Goal: Task Accomplishment & Management: Use online tool/utility

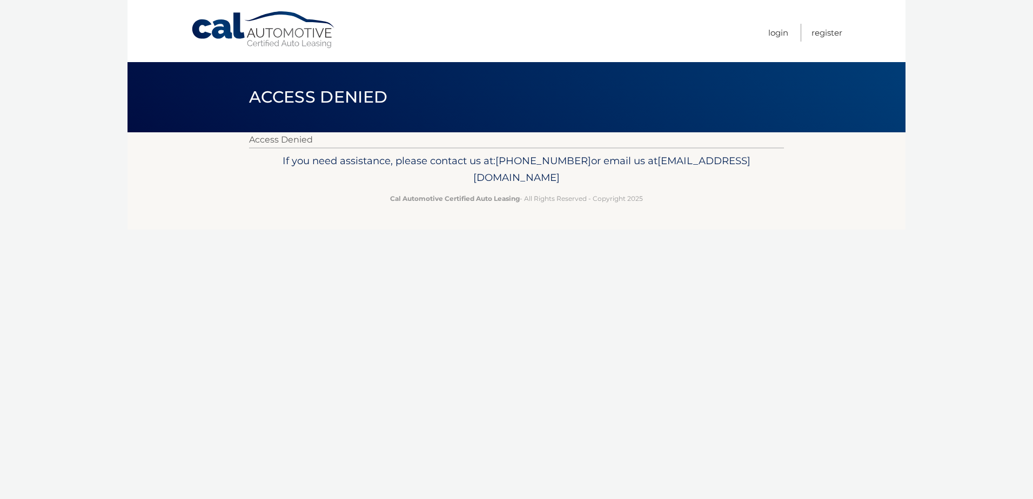
click at [319, 39] on link "Cal Automotive" at bounding box center [264, 30] width 146 height 38
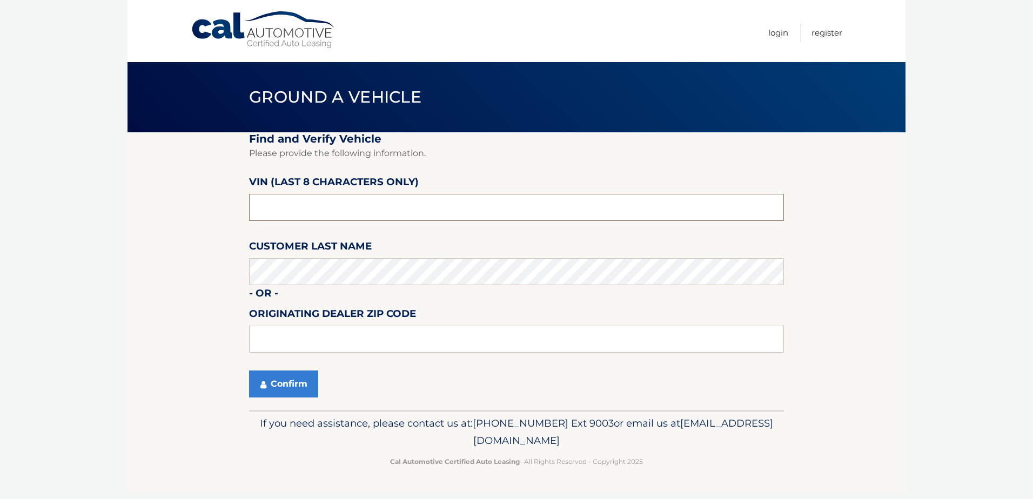
click at [339, 201] on input "text" at bounding box center [516, 207] width 535 height 27
type input "pc525801"
click at [290, 382] on button "Confirm" at bounding box center [283, 384] width 69 height 27
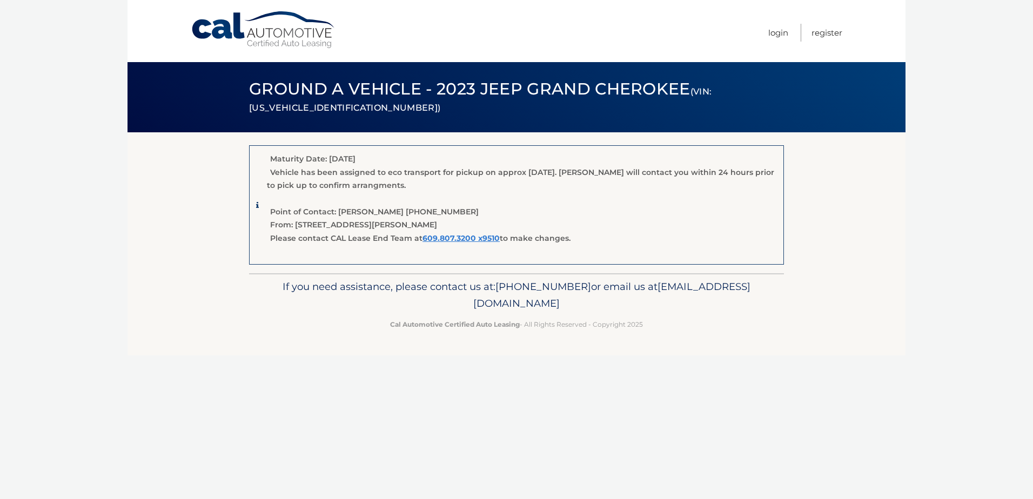
drag, startPoint x: 246, startPoint y: 83, endPoint x: 702, endPoint y: 437, distance: 576.6
click at [702, 437] on div "Cal Automotive Menu Login Register (VIN: 1C4RJHBG8PC525801) ×" at bounding box center [517, 249] width 778 height 499
drag, startPoint x: 553, startPoint y: 201, endPoint x: 889, endPoint y: 184, distance: 336.6
click at [889, 184] on section "Maturity Date: 01/24/2026 Vehicle has been assigned to eco transport for pickup…" at bounding box center [517, 202] width 778 height 141
drag, startPoint x: 216, startPoint y: 46, endPoint x: 835, endPoint y: 453, distance: 741.4
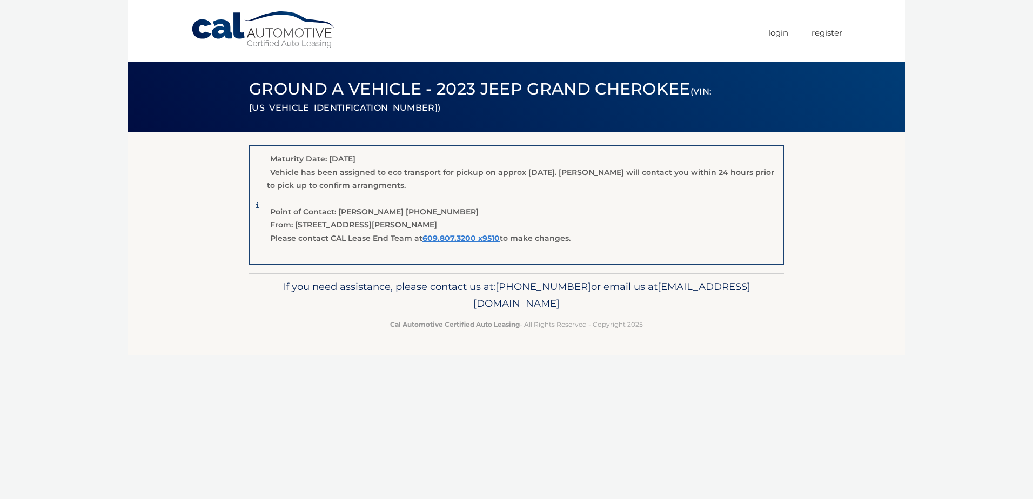
click at [835, 453] on div "Cal Automotive Menu Login Register (VIN: 1C4RJHBG8PC525801) ×" at bounding box center [517, 249] width 778 height 499
click at [592, 447] on div "Cal Automotive Menu Login Register (VIN: 1C4RJHBG8PC525801) ×" at bounding box center [517, 249] width 778 height 499
